Goal: Obtain resource: Download file/media

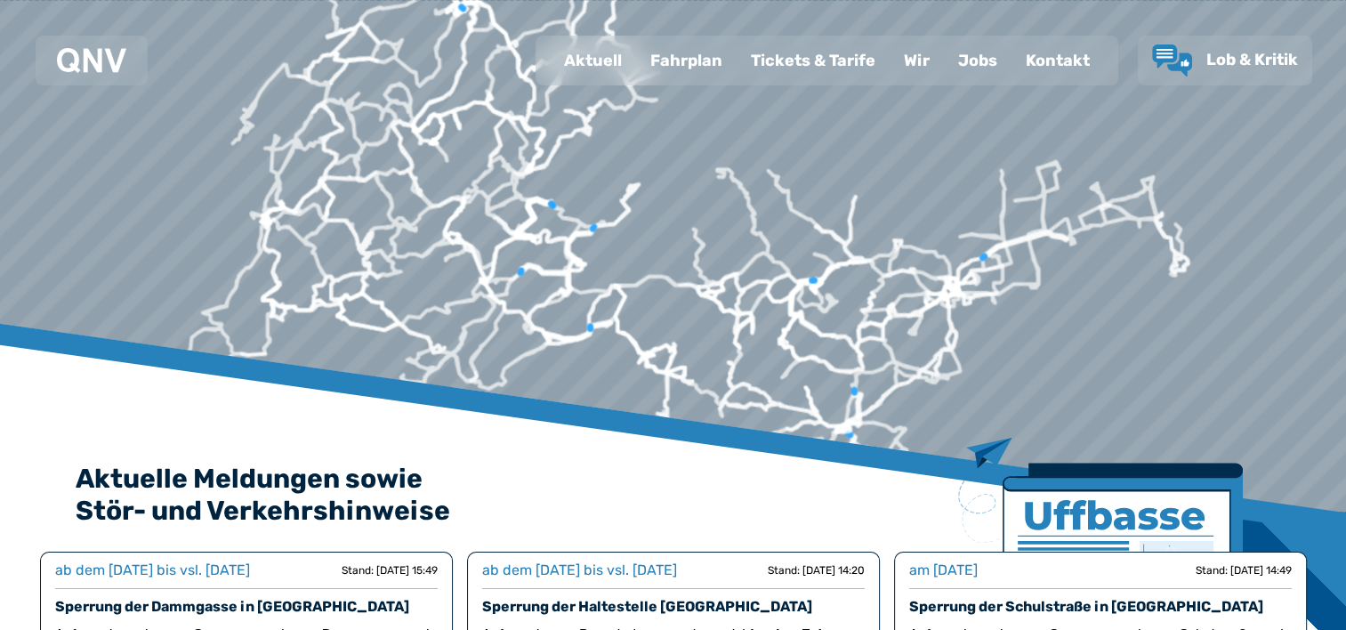
click at [660, 61] on div "Fahrplan" at bounding box center [686, 60] width 101 height 46
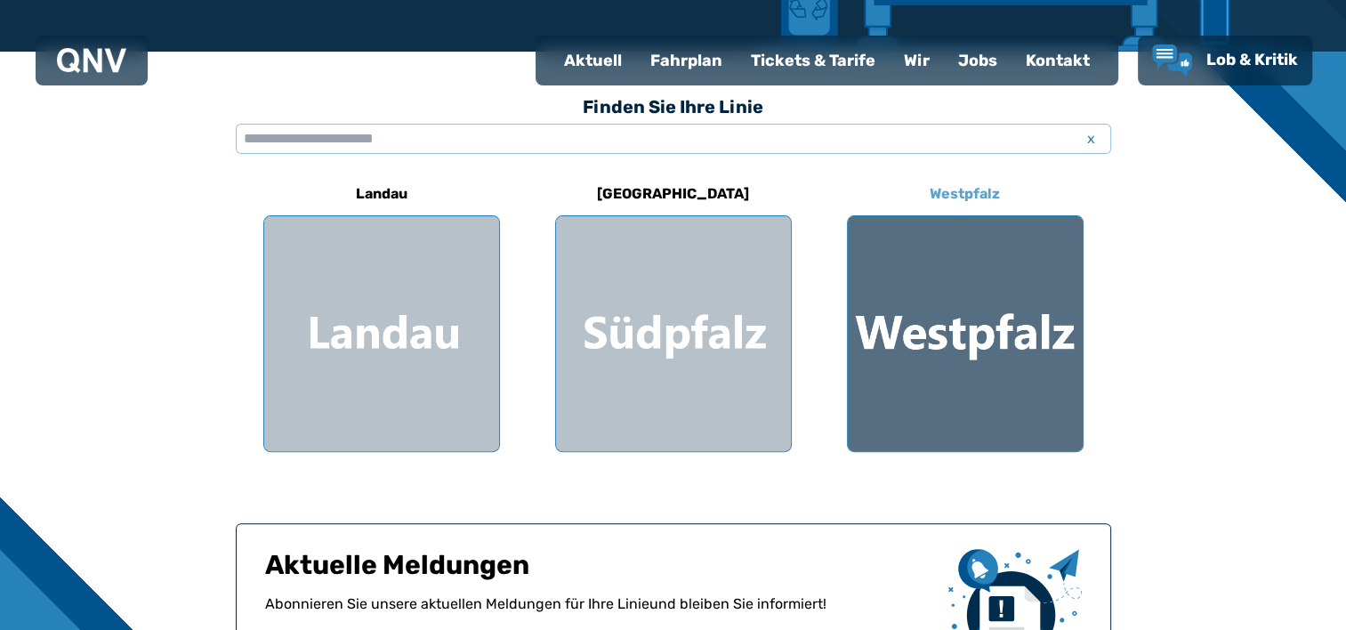
scroll to position [425, 0]
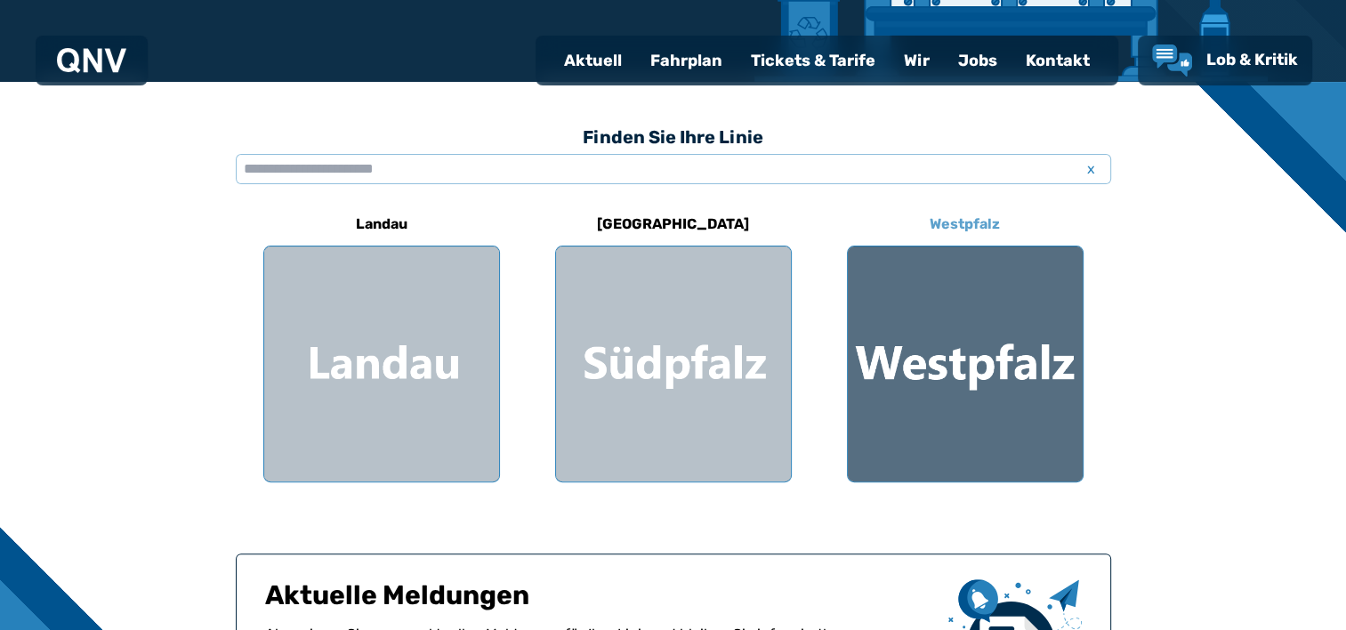
click at [969, 305] on div at bounding box center [965, 363] width 235 height 235
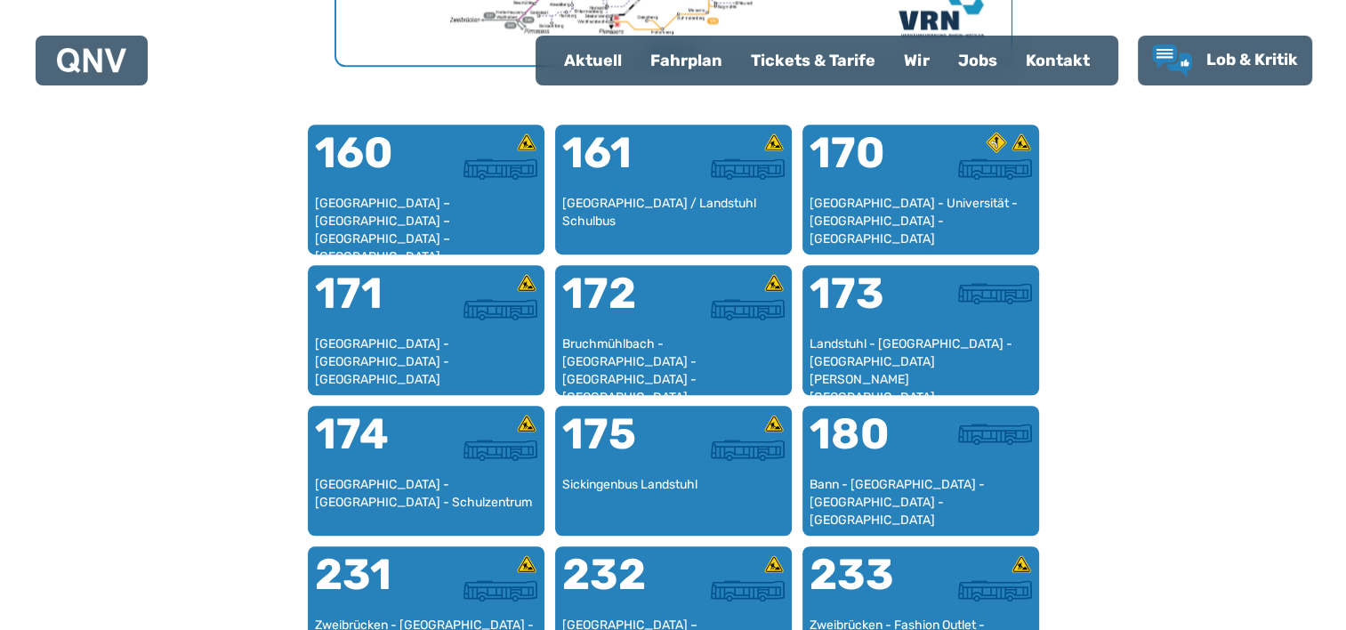
scroll to position [993, 0]
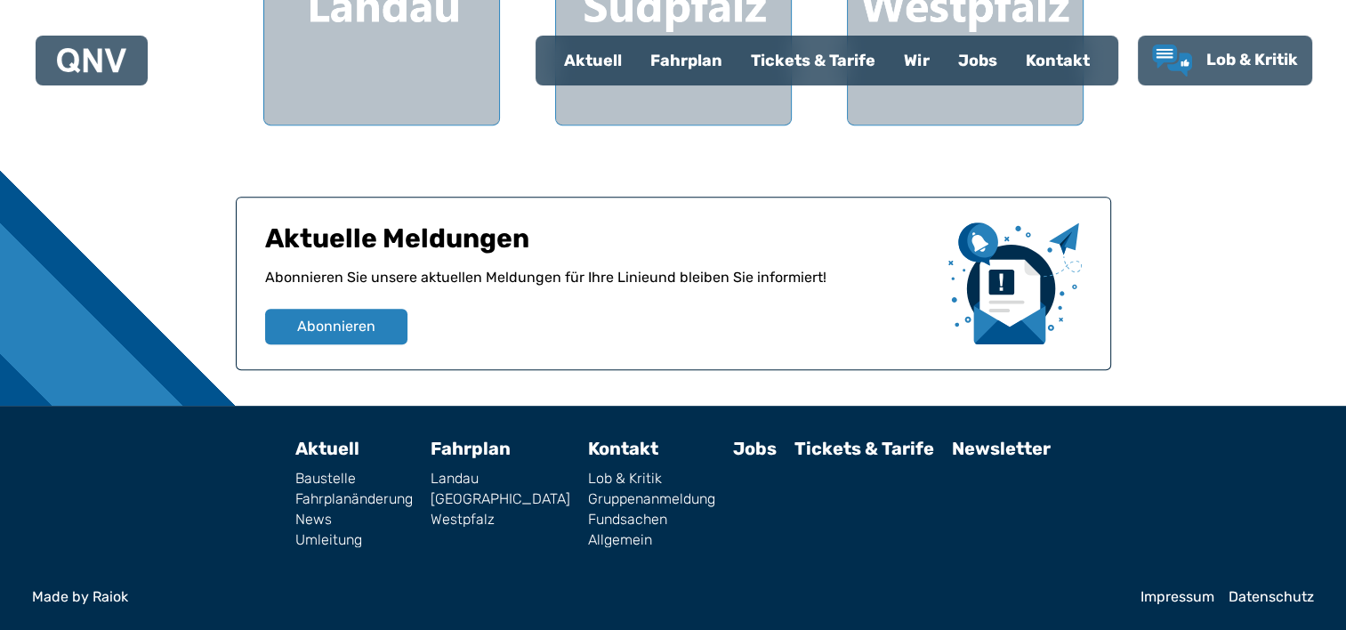
scroll to position [425, 0]
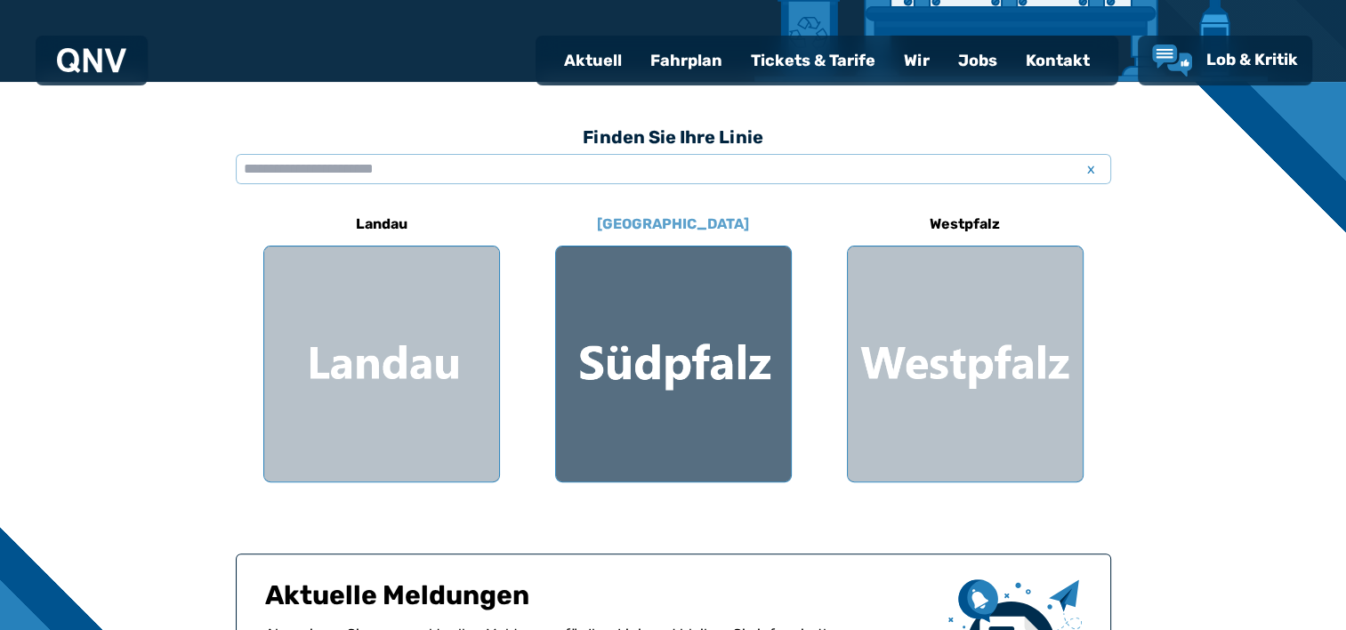
click at [682, 325] on div at bounding box center [673, 363] width 235 height 235
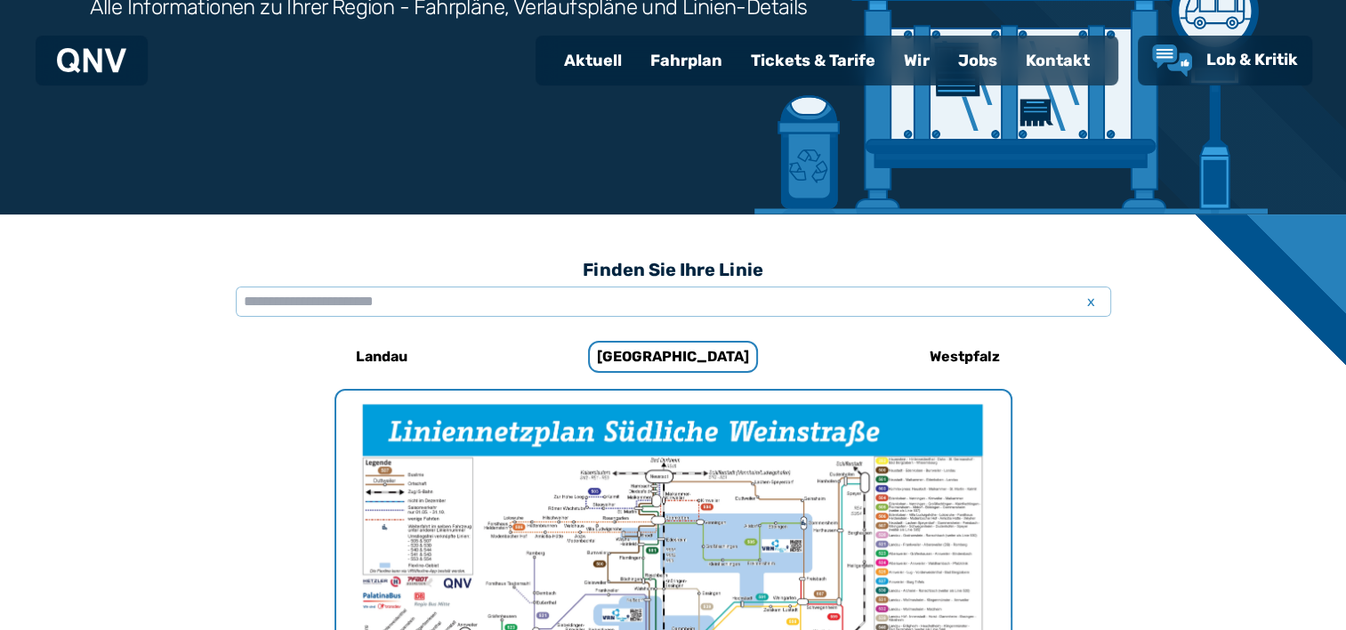
scroll to position [281, 0]
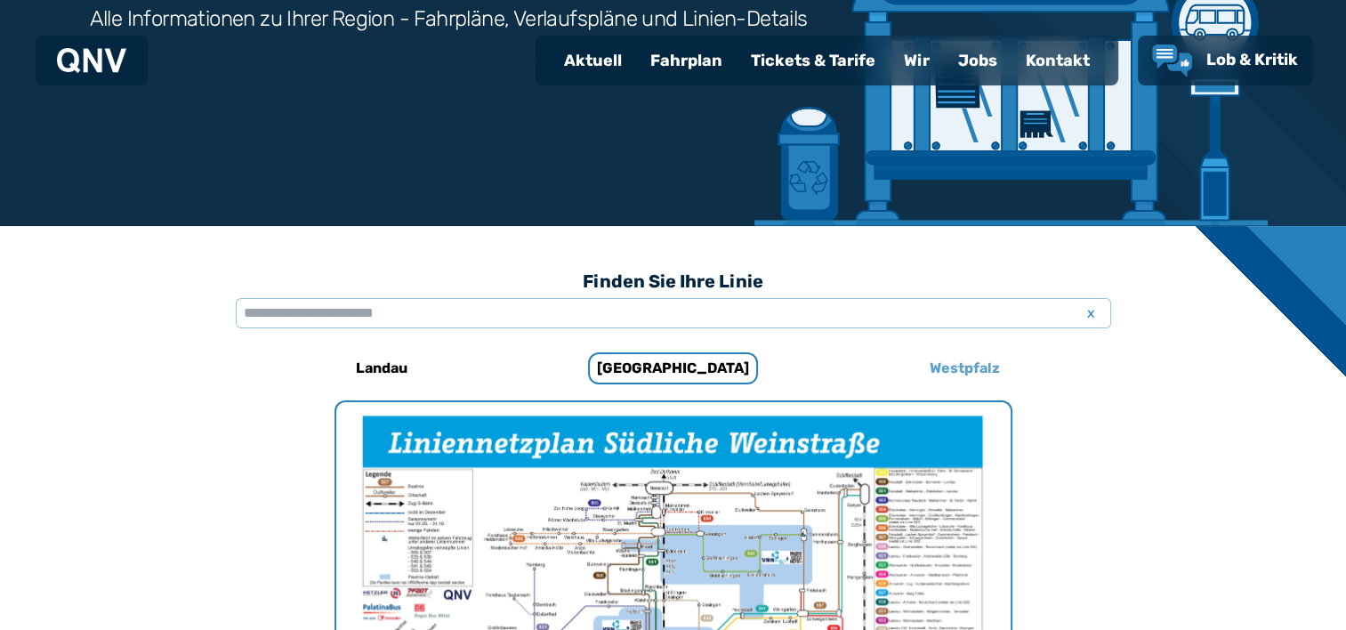
click at [941, 356] on h6 "Westpfalz" at bounding box center [965, 368] width 85 height 28
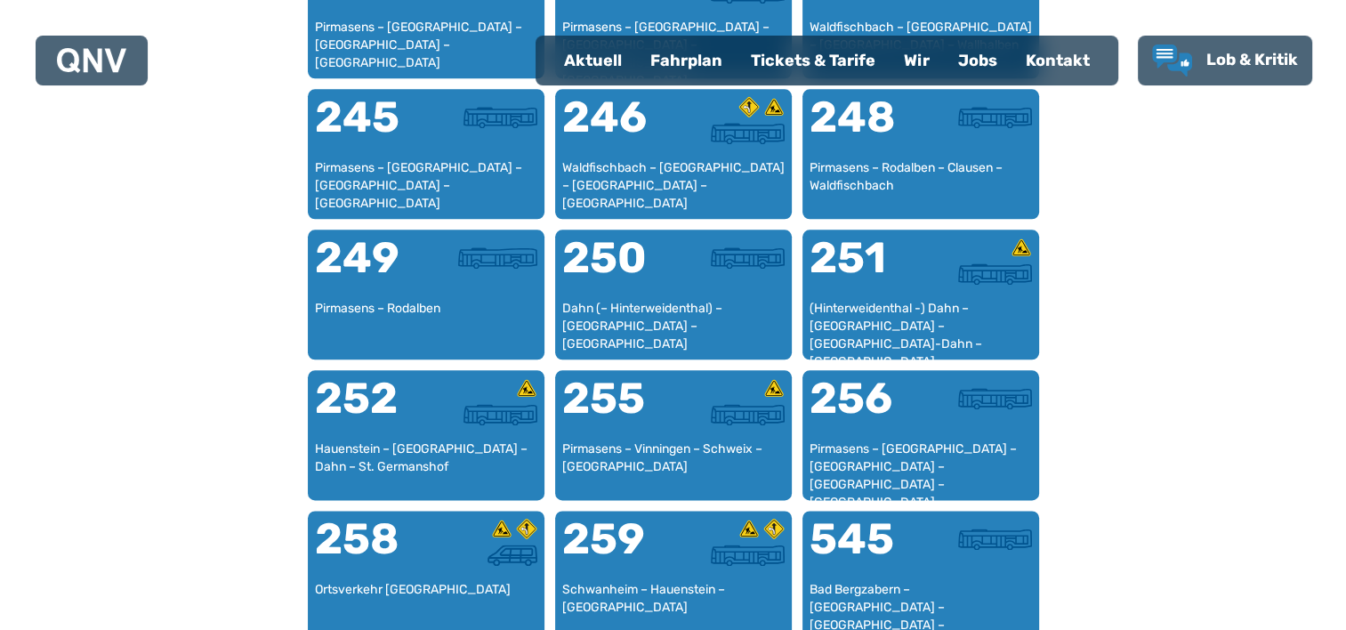
scroll to position [2239, 0]
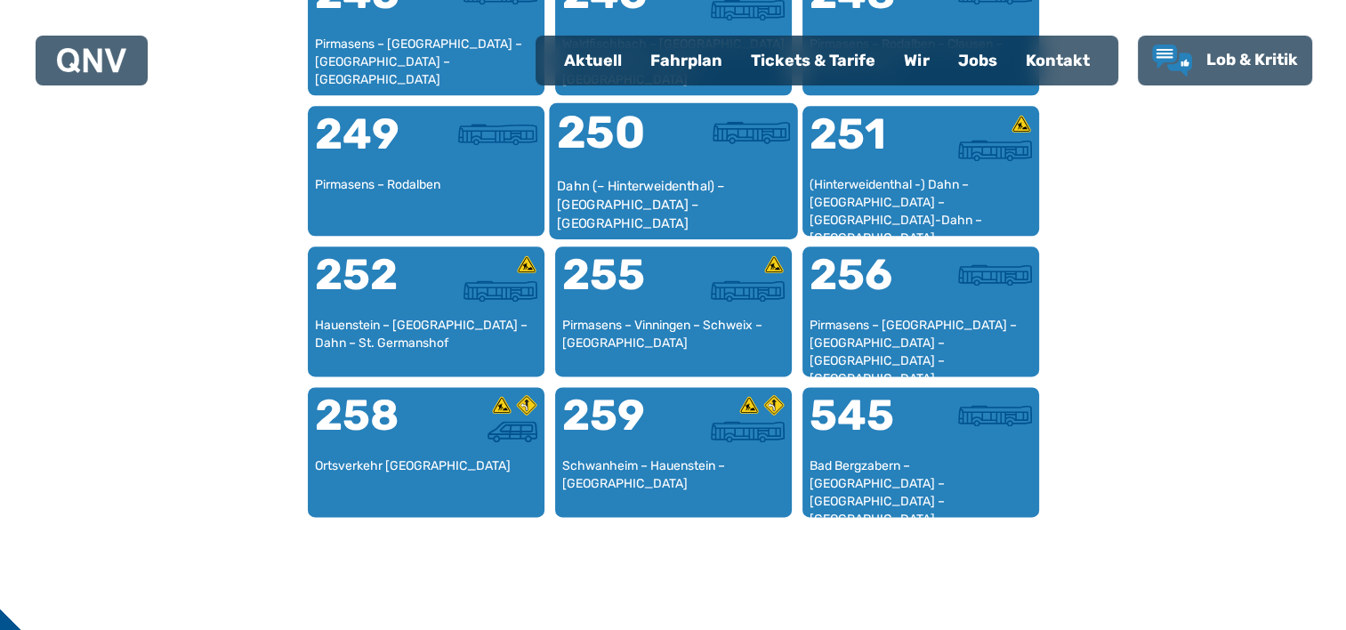
click at [686, 142] on div at bounding box center [732, 143] width 117 height 67
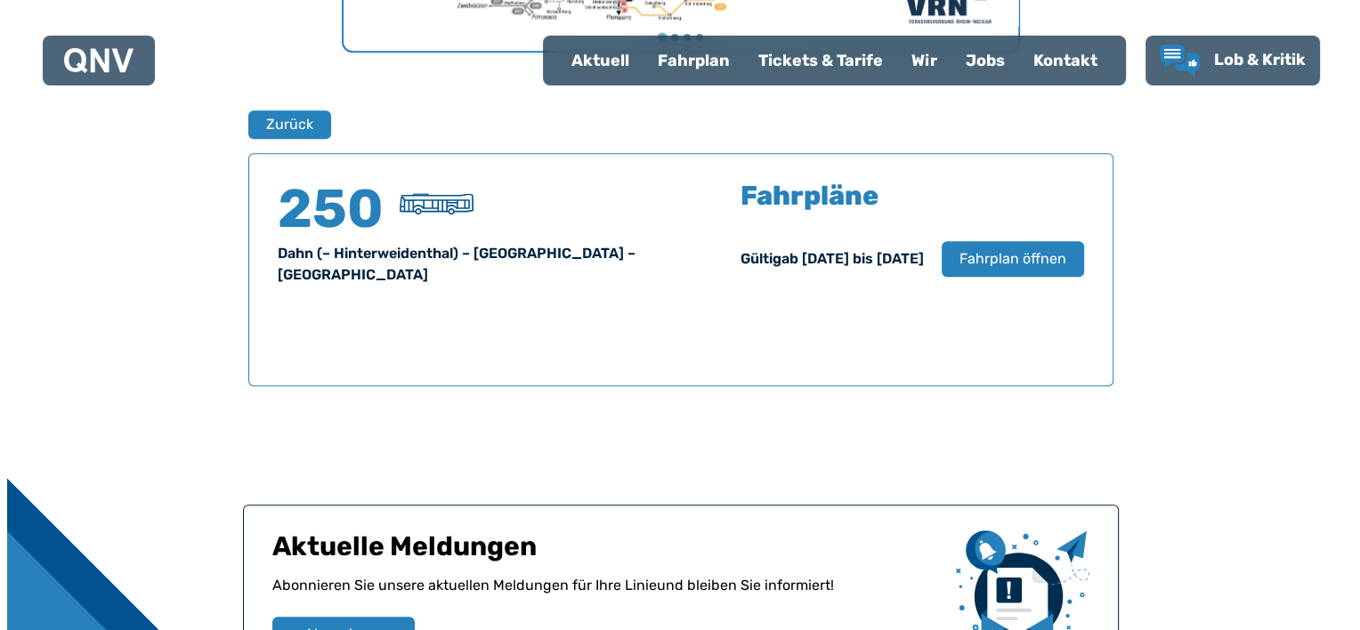
scroll to position [1172, 0]
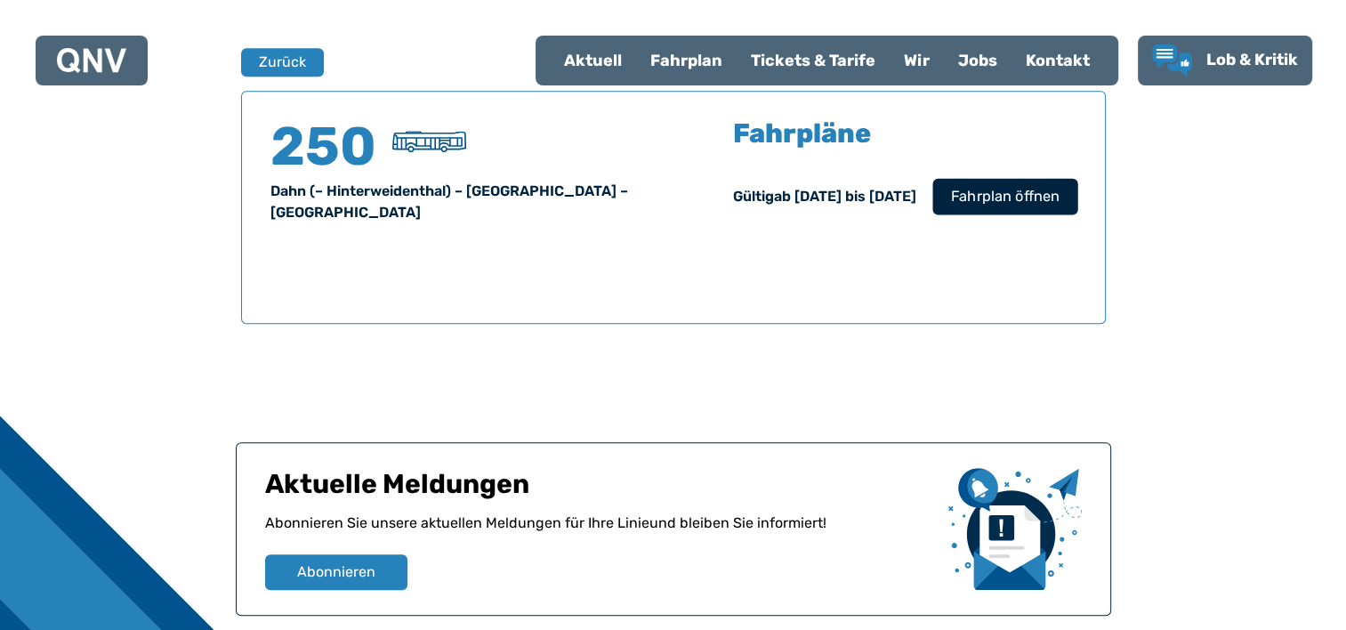
click at [1039, 186] on span "Fahrplan öffnen" at bounding box center [1004, 196] width 109 height 21
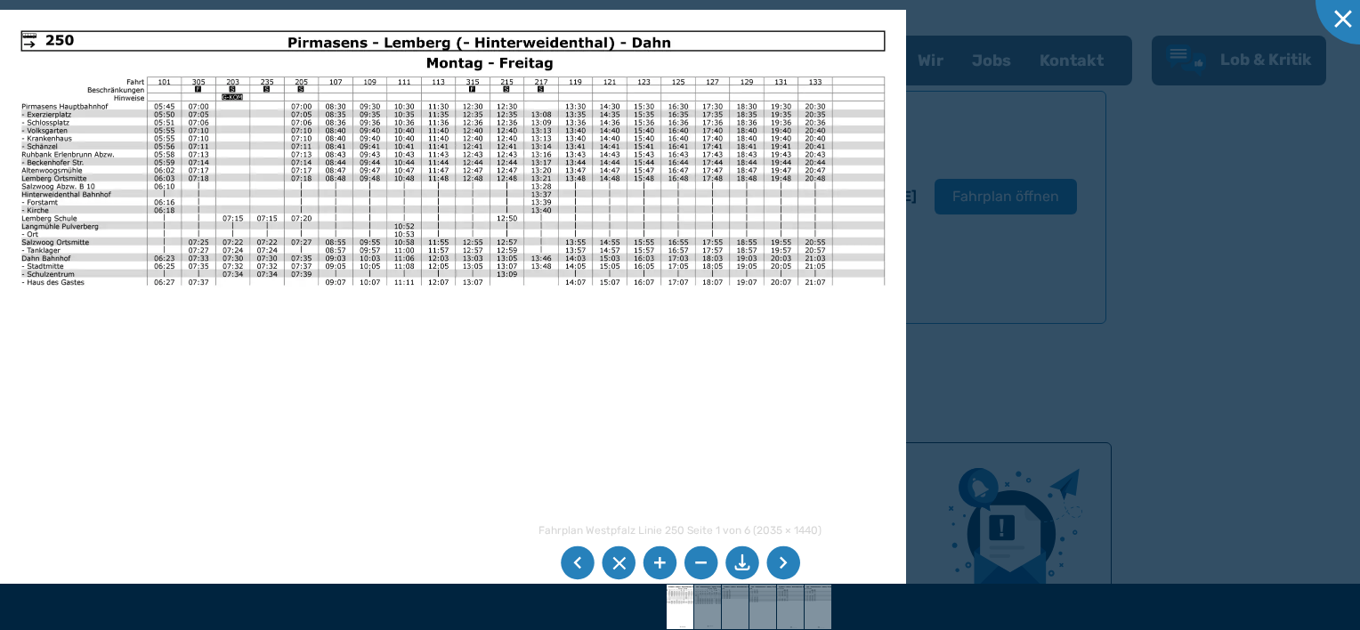
click at [665, 561] on li at bounding box center [659, 563] width 34 height 34
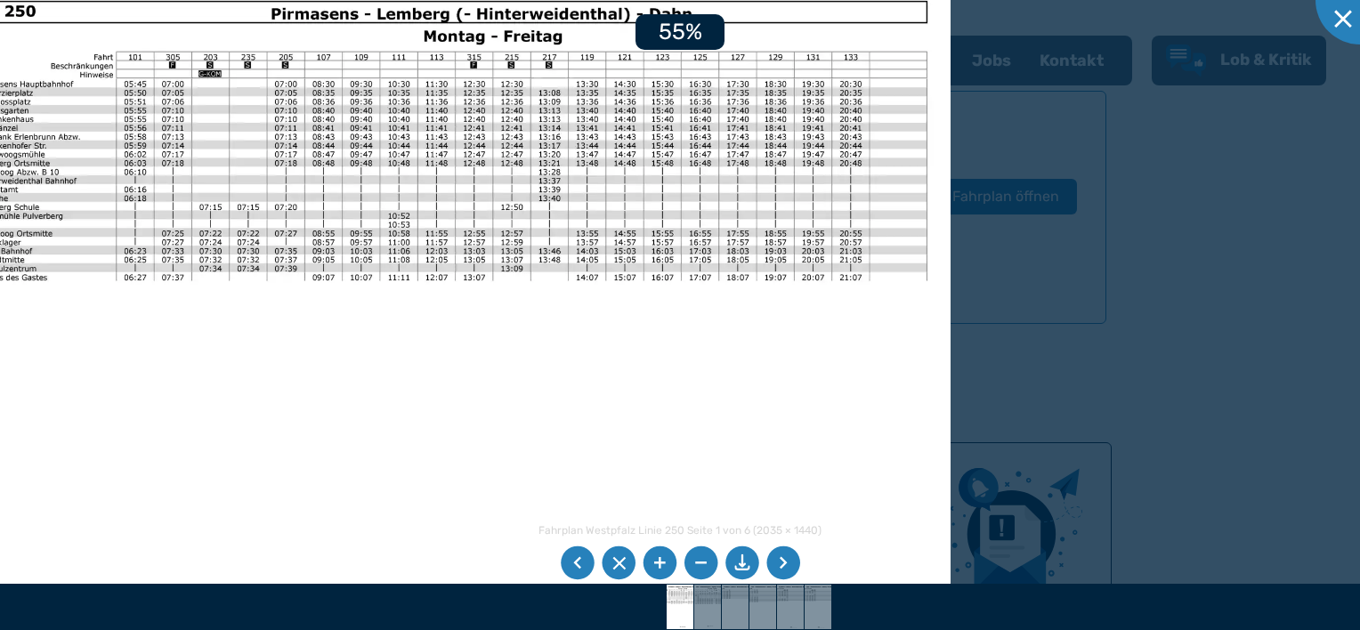
click at [665, 561] on li at bounding box center [659, 563] width 34 height 34
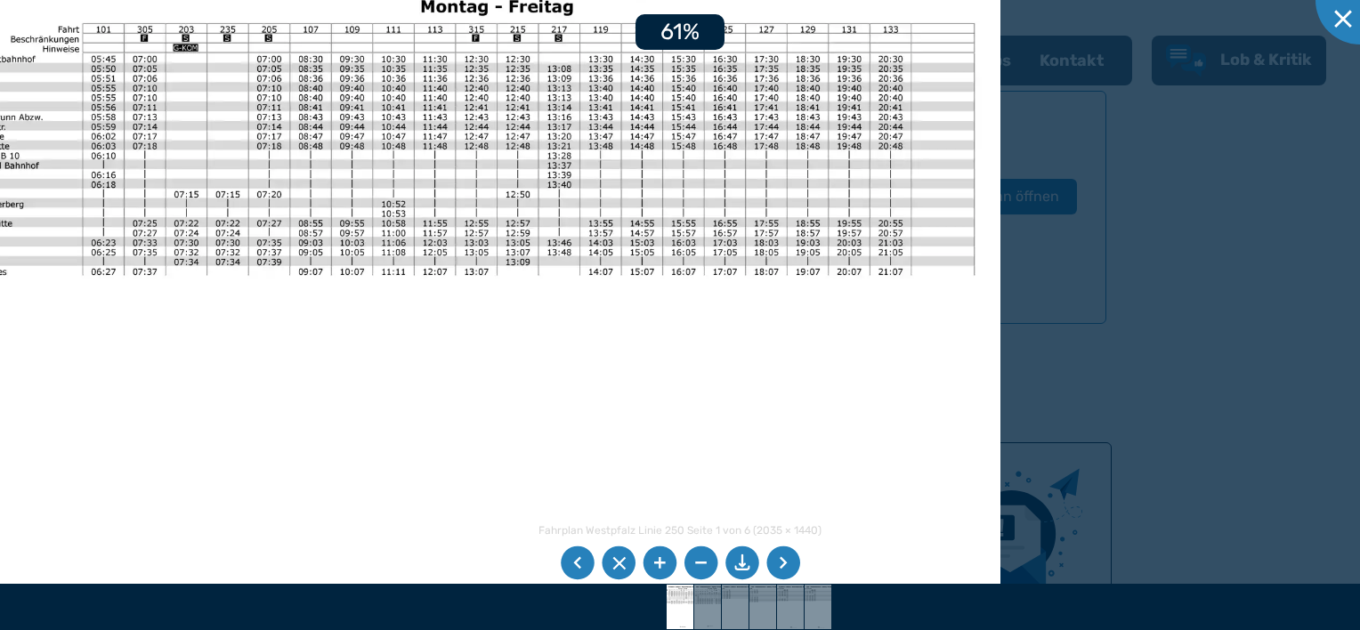
click at [665, 561] on li at bounding box center [659, 563] width 34 height 34
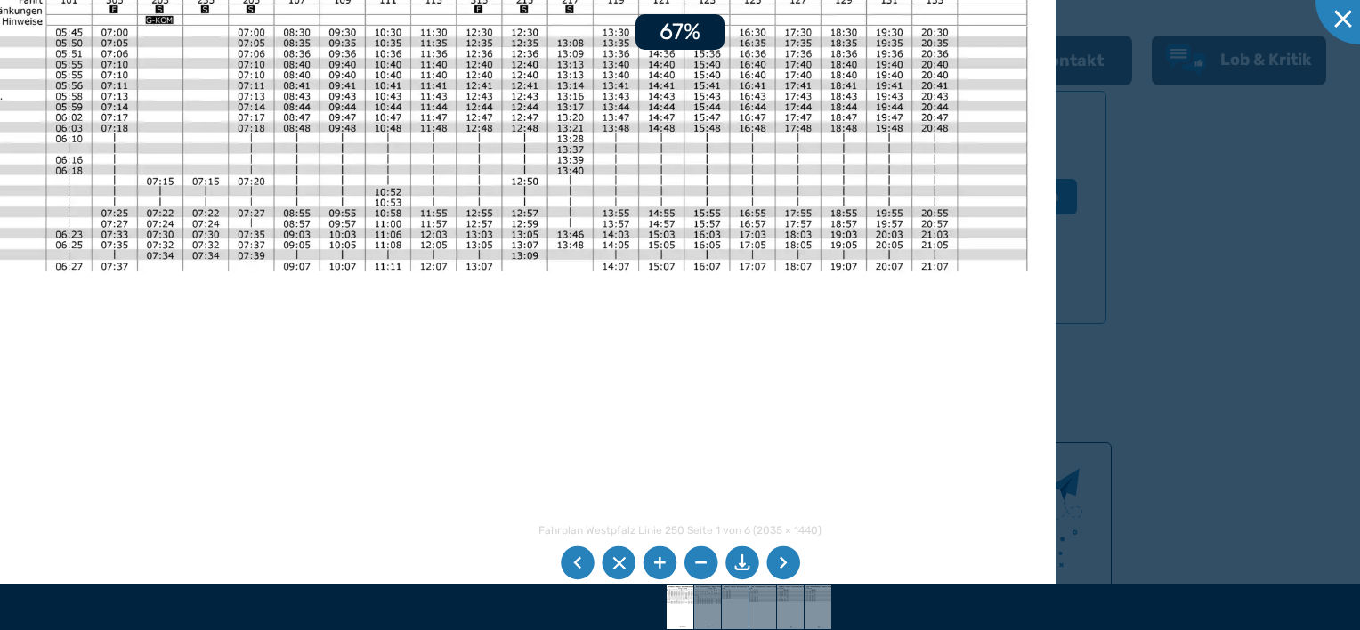
click at [665, 561] on li at bounding box center [659, 563] width 34 height 34
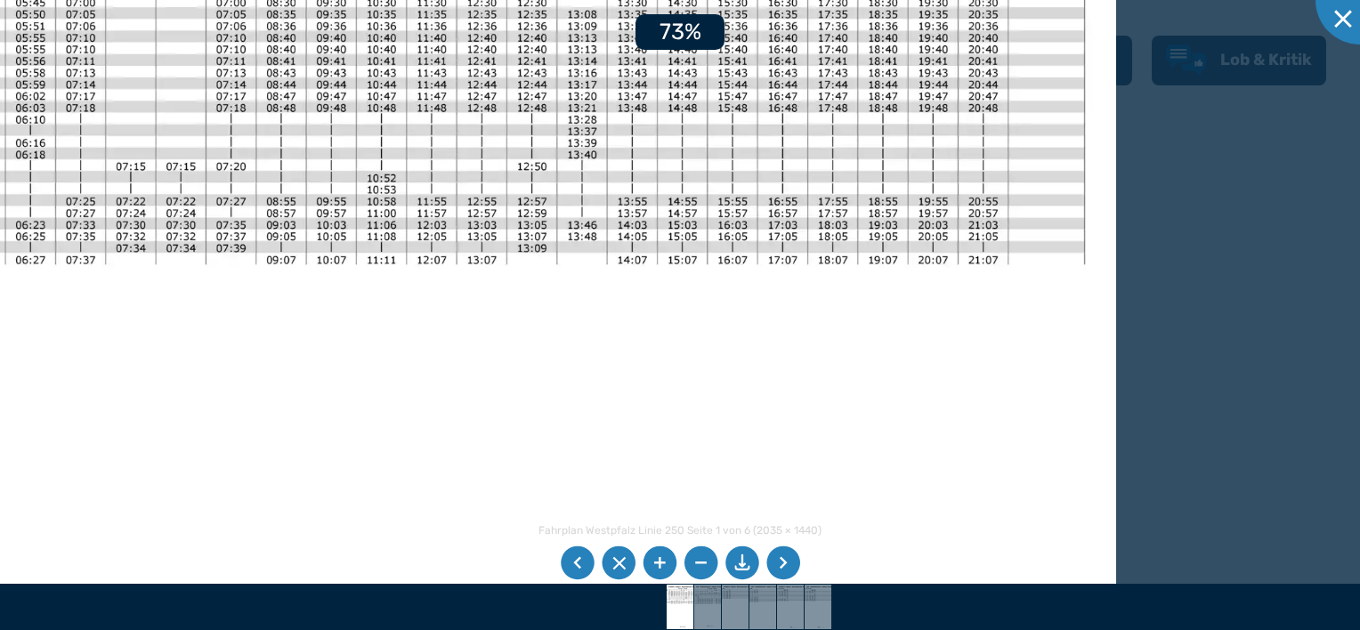
click at [665, 561] on li at bounding box center [659, 563] width 34 height 34
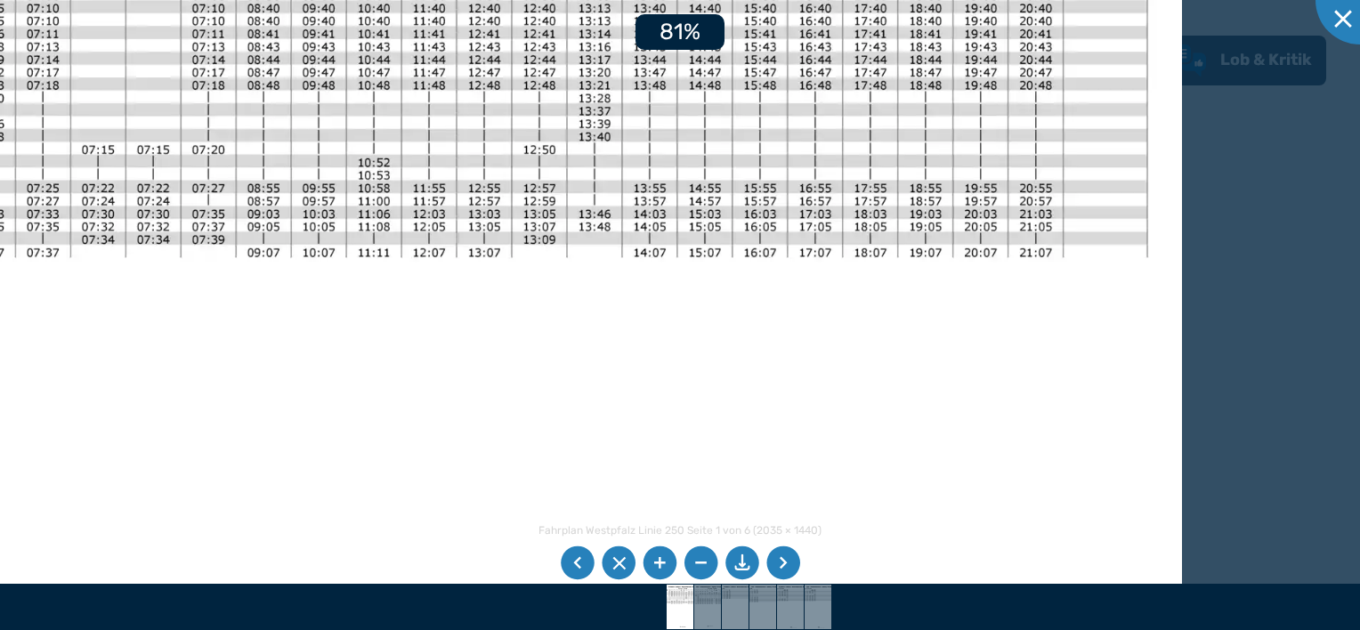
click at [665, 561] on li at bounding box center [659, 563] width 34 height 34
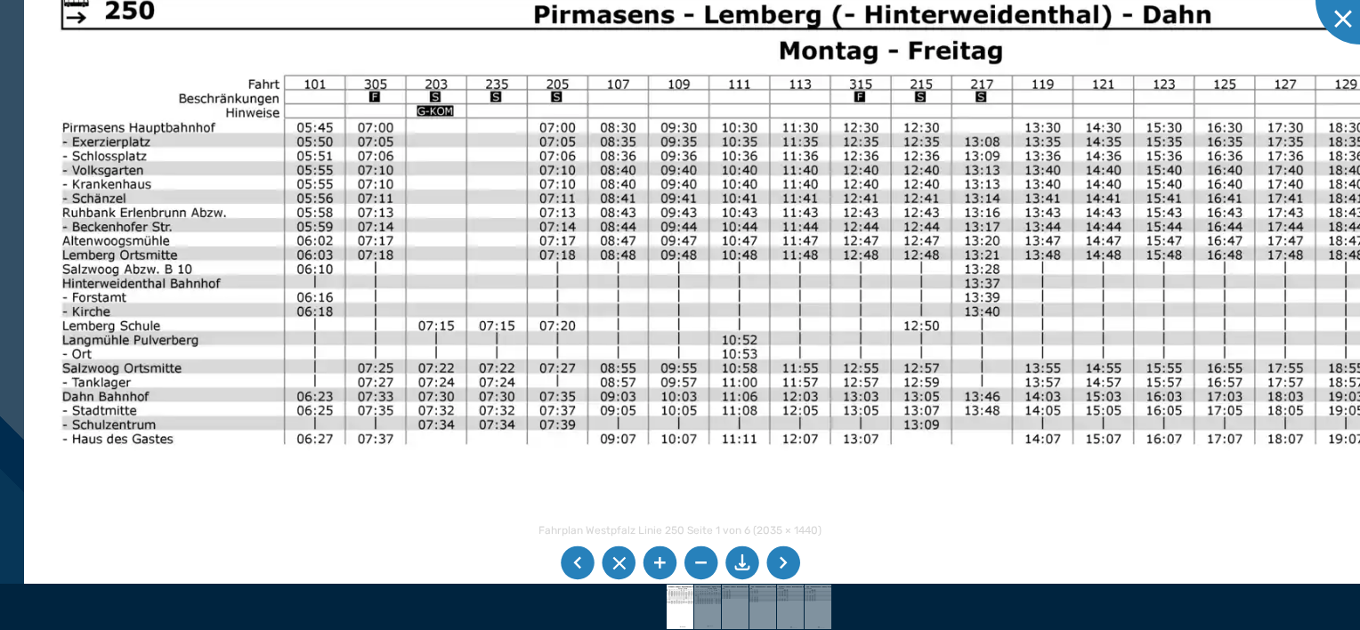
click at [654, 473] on img at bounding box center [826, 523] width 1604 height 1135
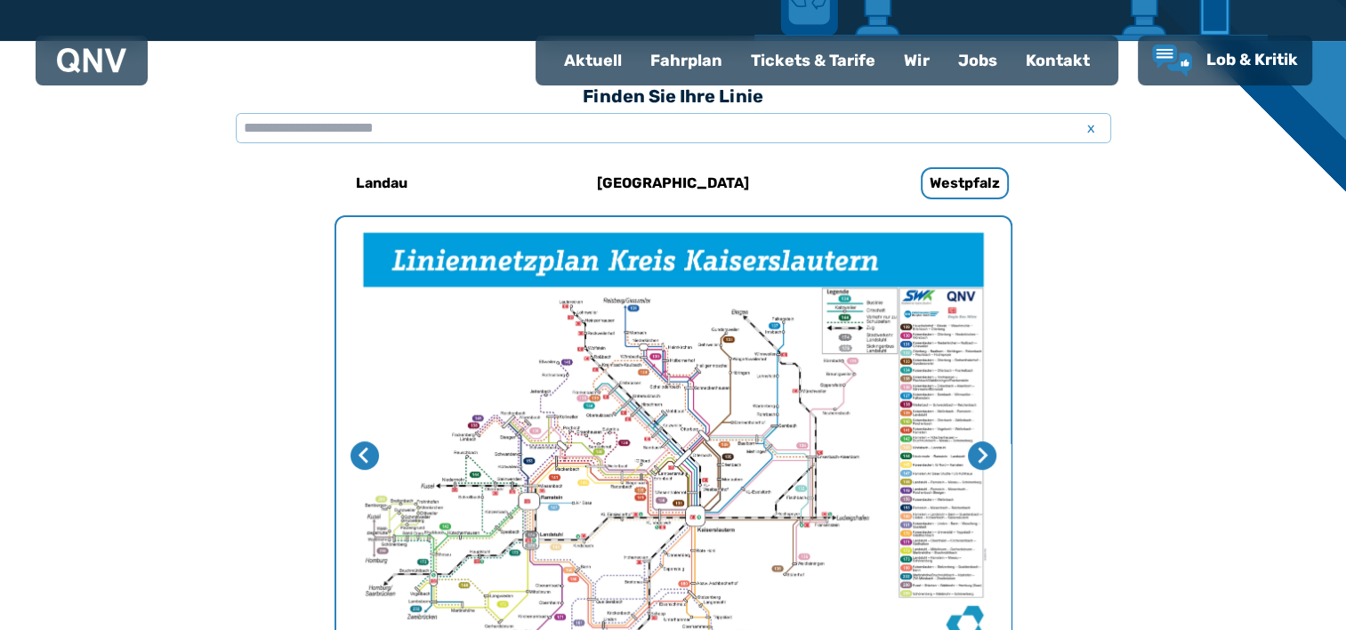
scroll to position [459, 0]
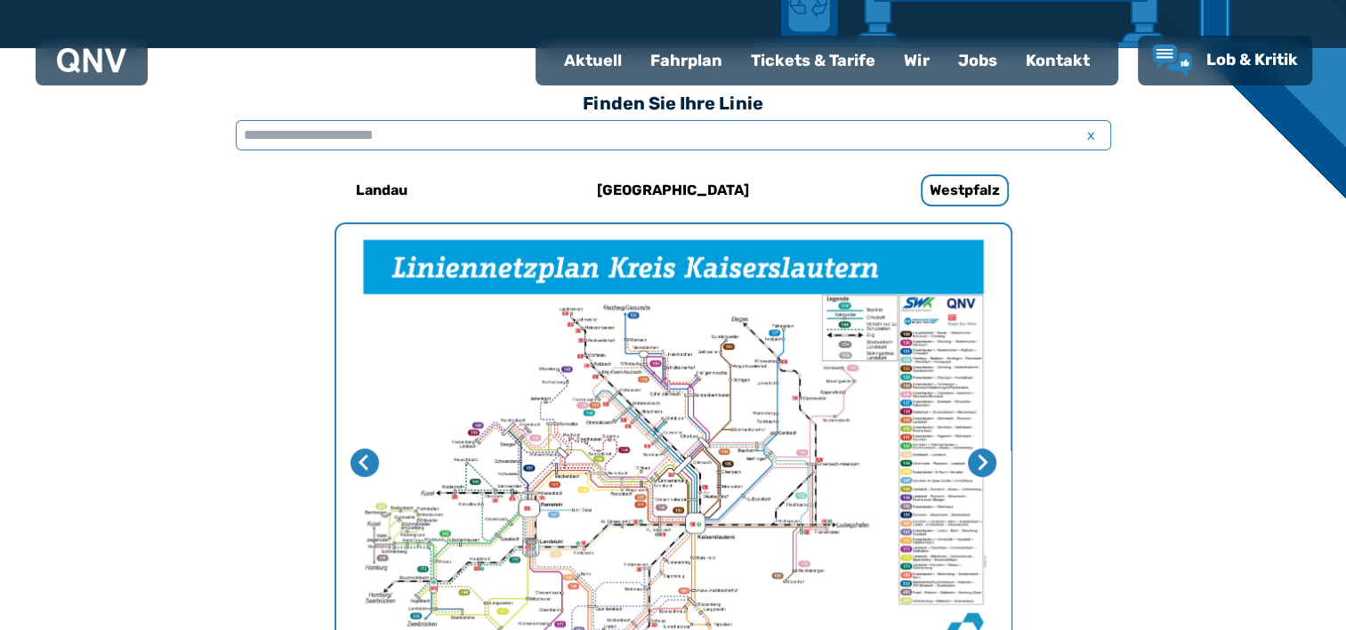
click at [246, 137] on input "text" at bounding box center [674, 135] width 876 height 30
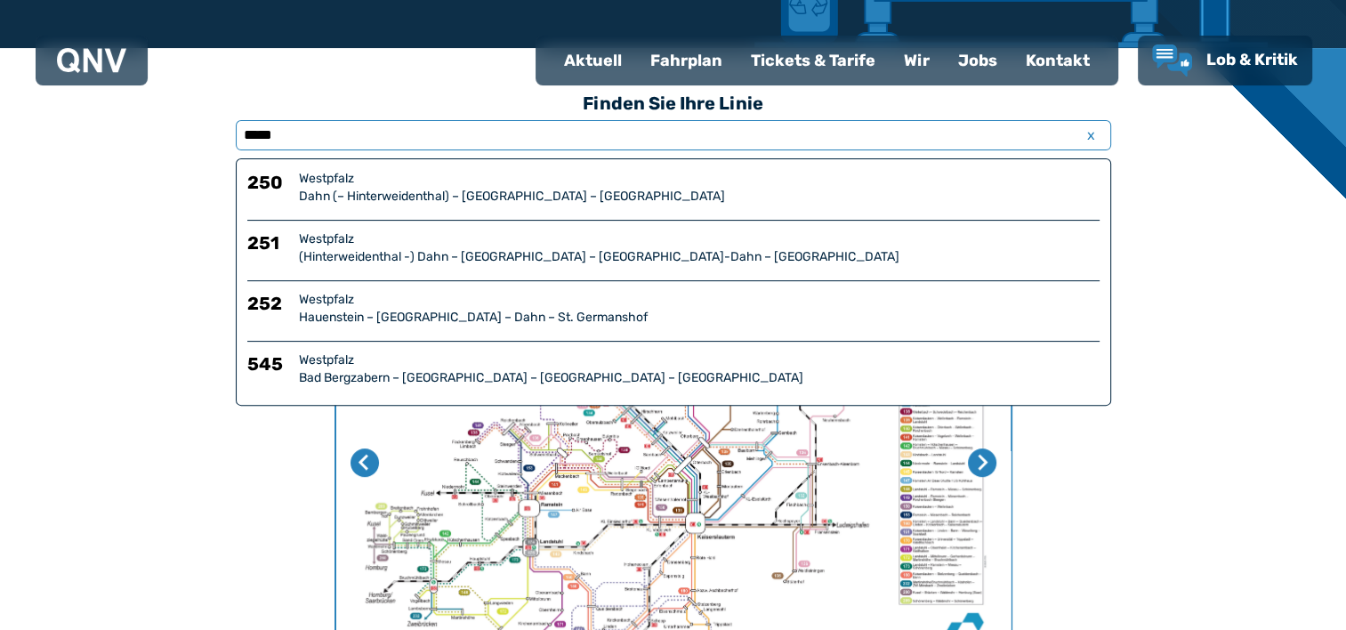
type input "****"
click at [415, 195] on div "Dahn (– Hinterweidenthal) – [GEOGRAPHIC_DATA] – [GEOGRAPHIC_DATA]" at bounding box center [699, 197] width 801 height 18
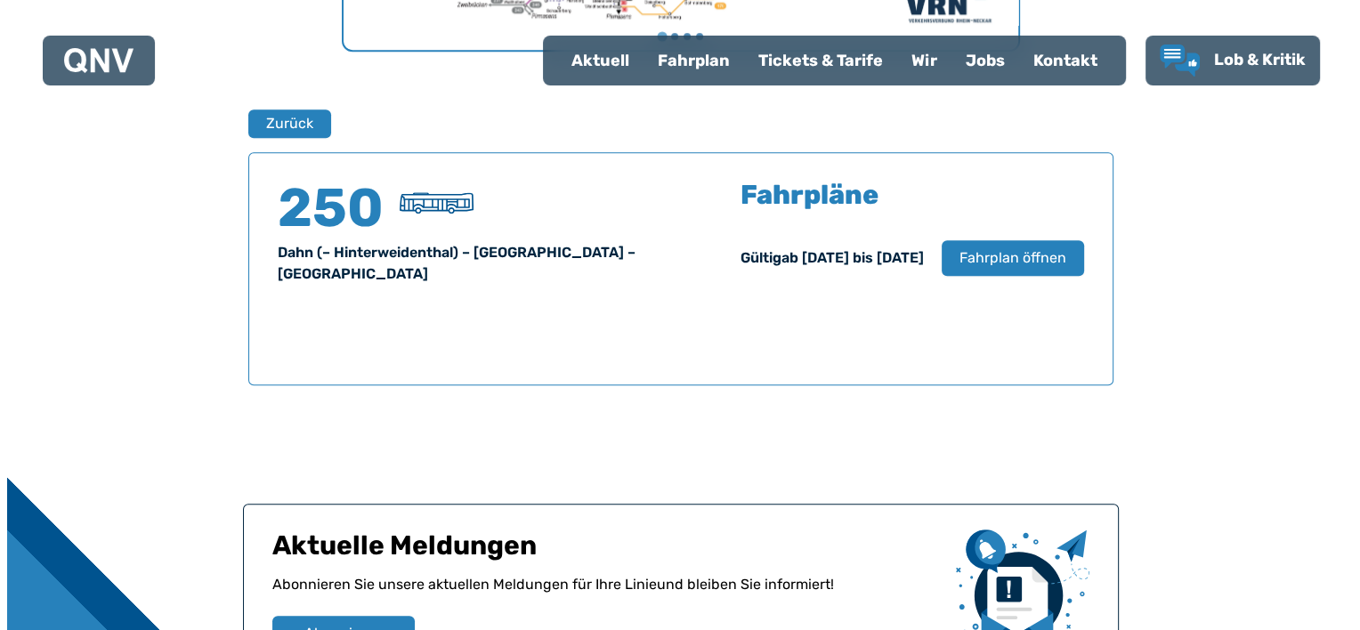
scroll to position [1172, 0]
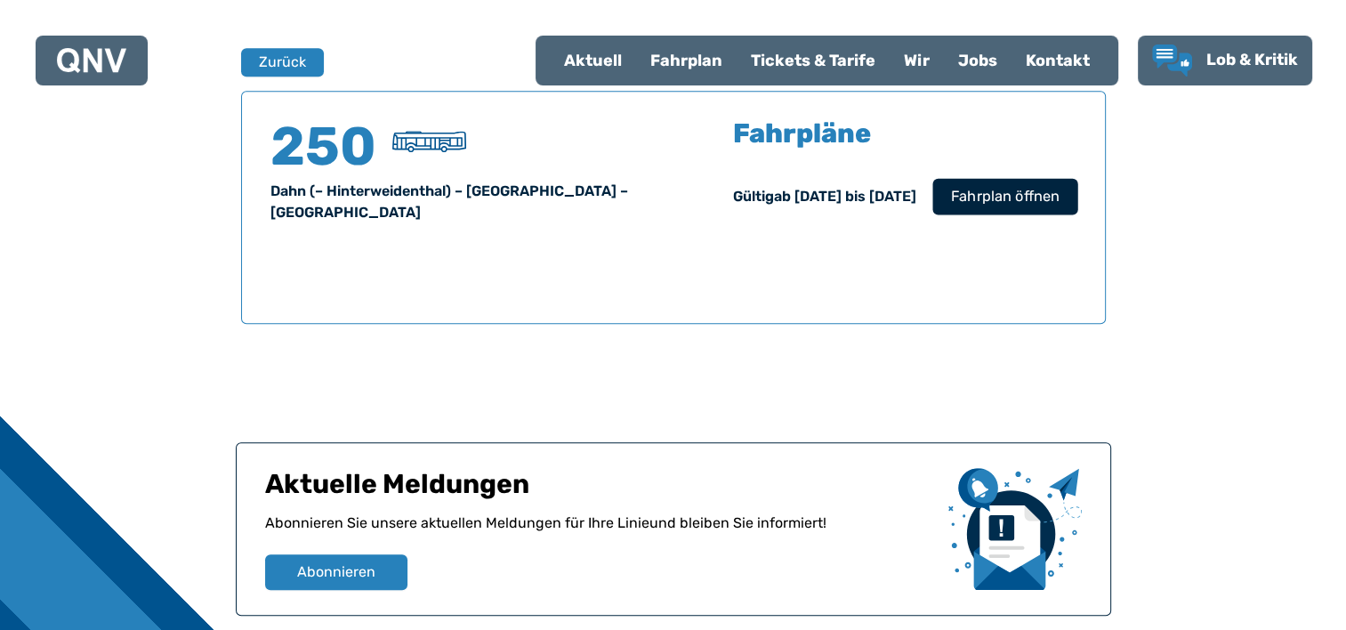
click at [1018, 196] on span "Fahrplan öffnen" at bounding box center [1004, 196] width 109 height 21
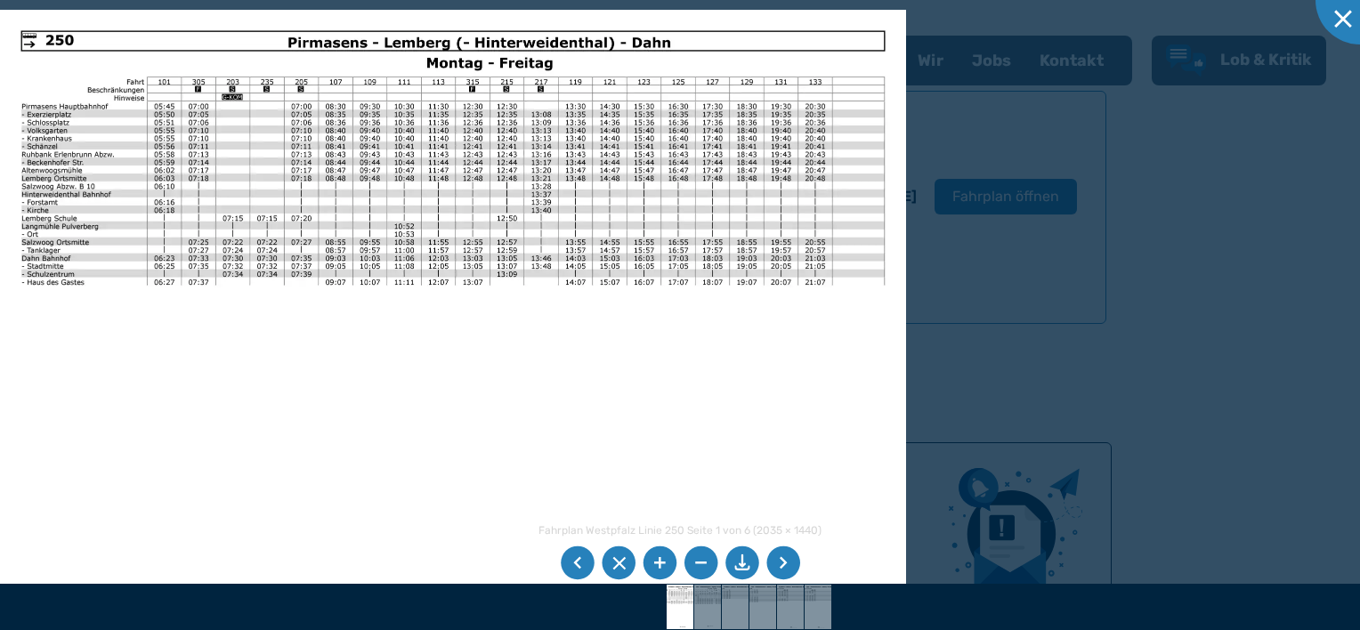
click at [577, 567] on li at bounding box center [578, 563] width 34 height 34
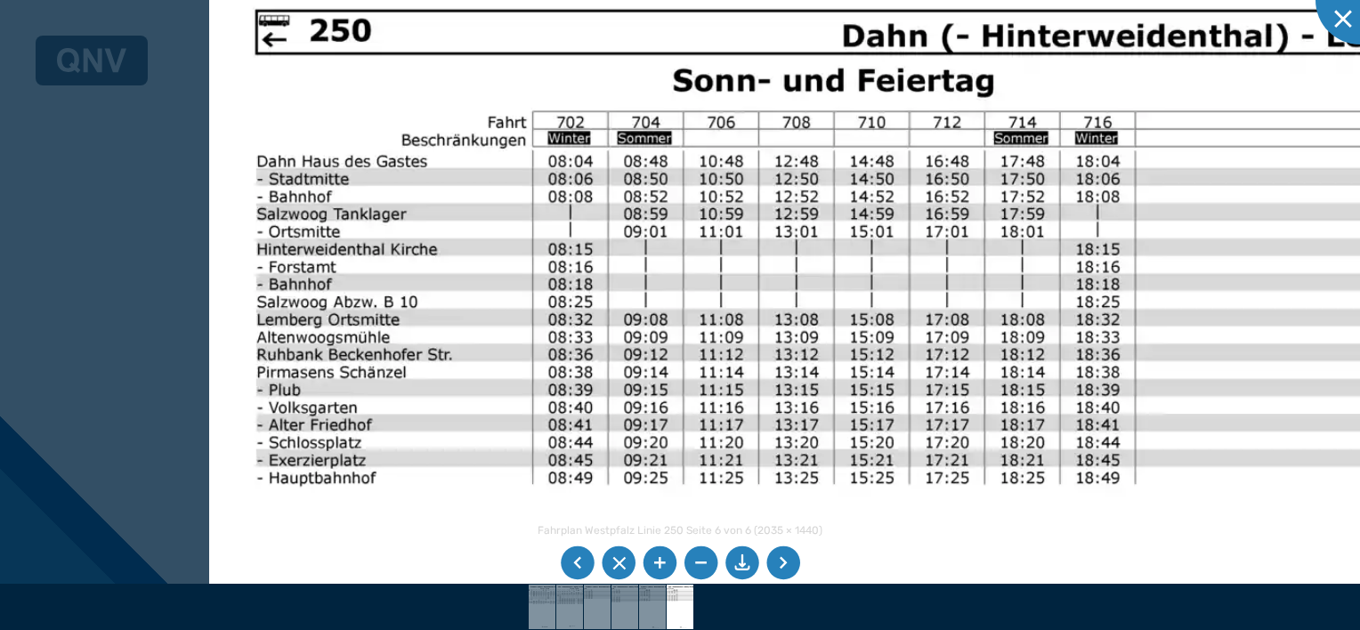
click at [584, 564] on li at bounding box center [578, 563] width 34 height 34
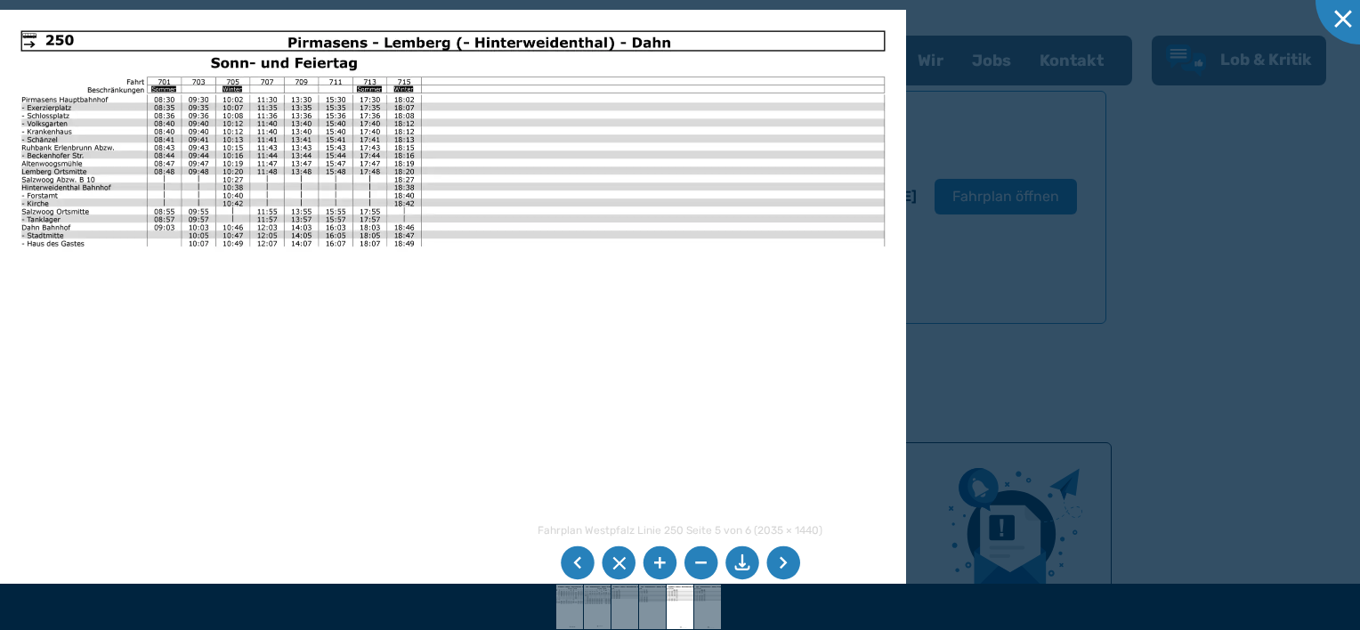
click at [575, 569] on li at bounding box center [578, 563] width 34 height 34
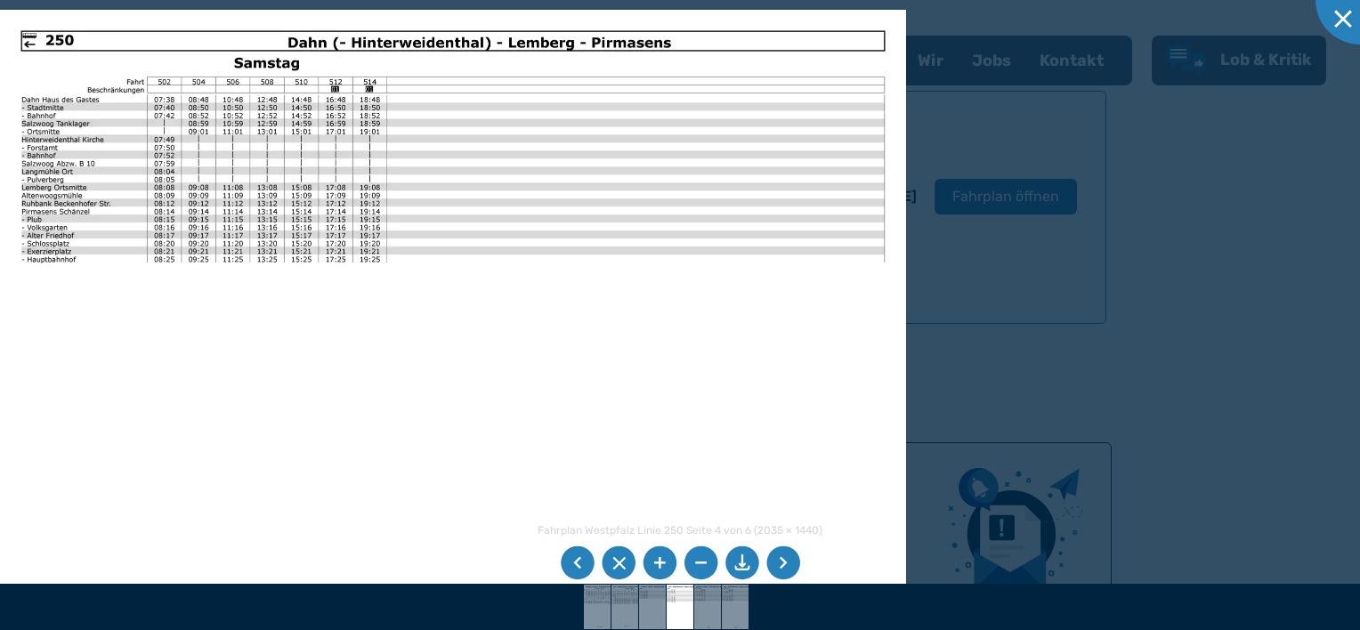
click at [580, 555] on li at bounding box center [578, 563] width 34 height 34
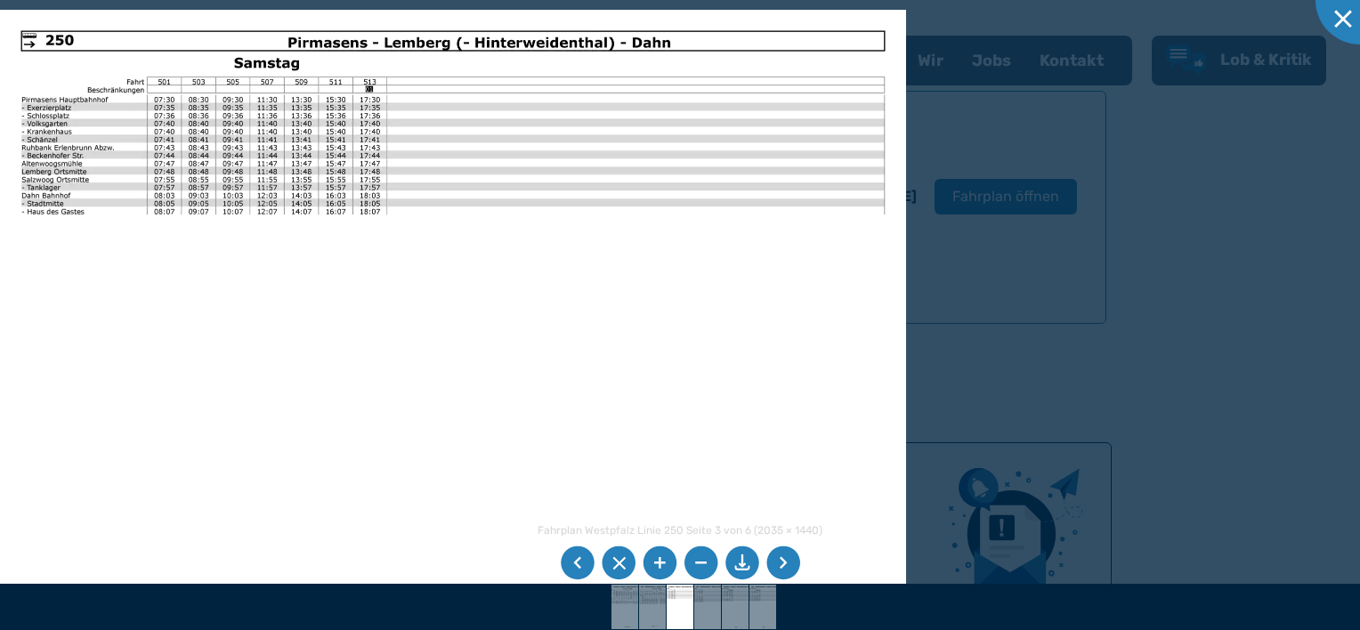
click at [580, 555] on li at bounding box center [578, 563] width 34 height 34
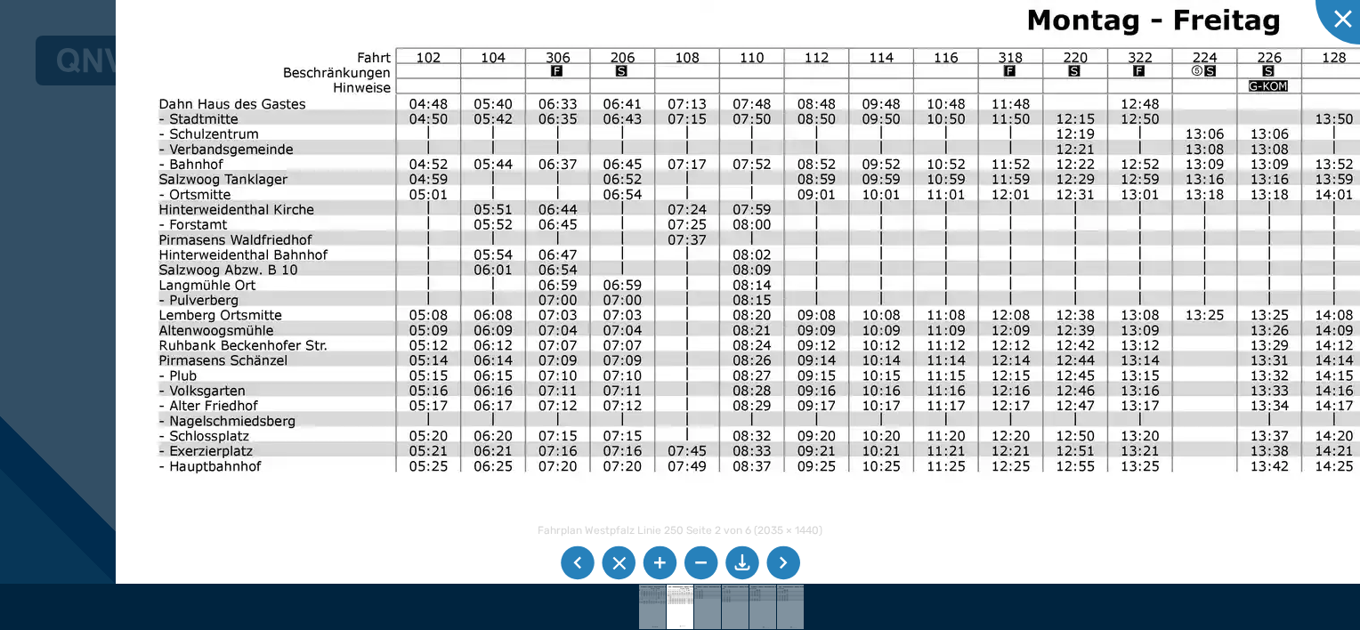
click at [736, 565] on li at bounding box center [742, 563] width 34 height 34
